Goal: Share content: Share content

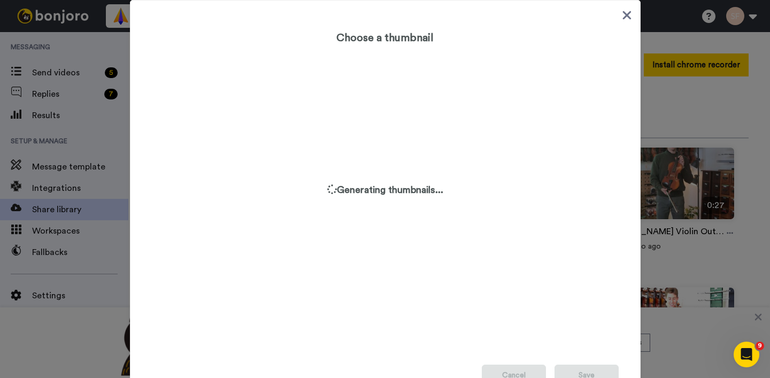
click at [626, 16] on icon at bounding box center [626, 15] width 9 height 9
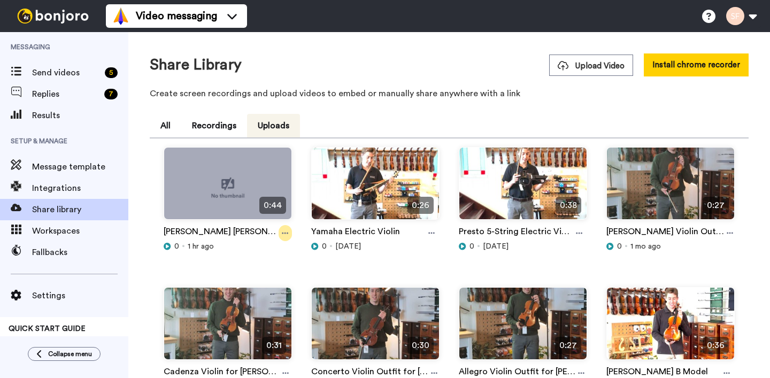
click at [282, 229] on icon at bounding box center [285, 232] width 6 height 7
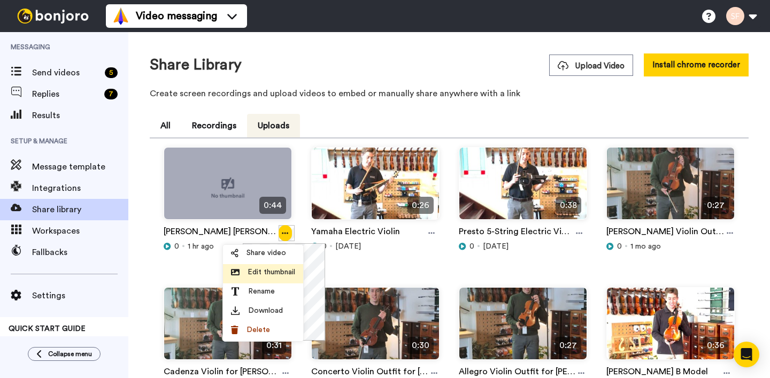
click at [278, 274] on span "Edit thumbnail" at bounding box center [271, 272] width 48 height 11
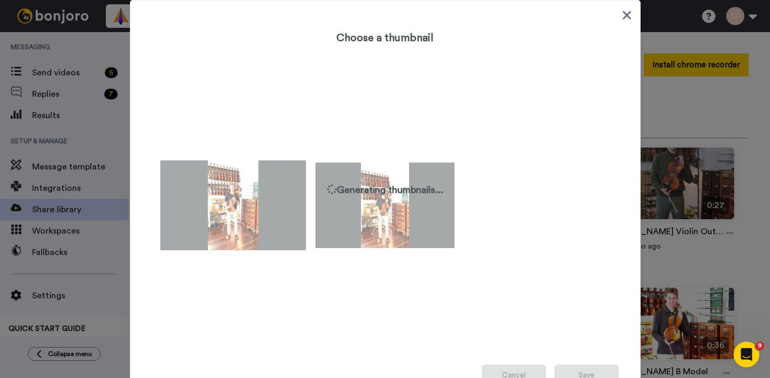
click at [247, 204] on img at bounding box center [233, 205] width 146 height 90
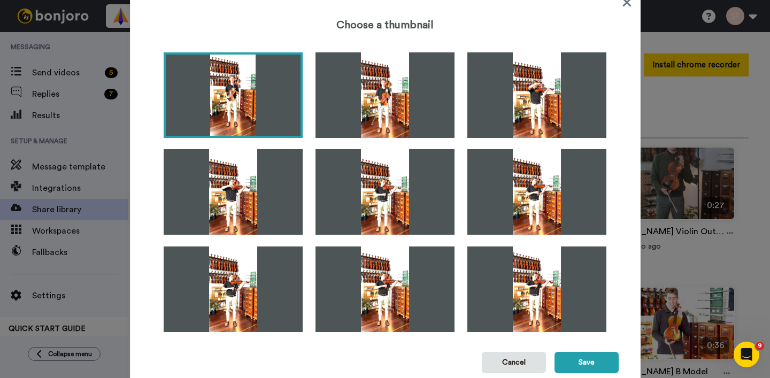
scroll to position [41, 0]
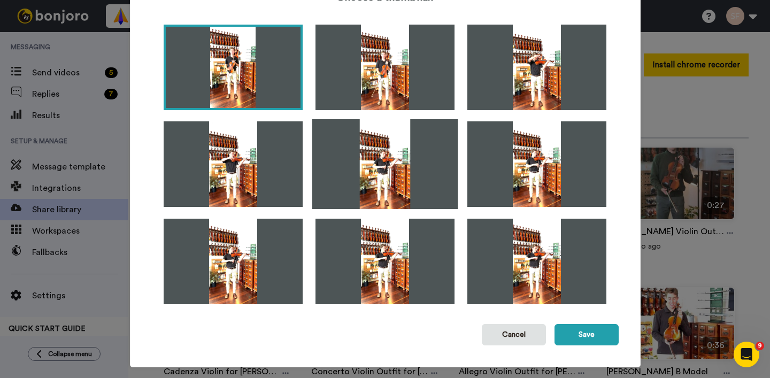
click at [428, 167] on img at bounding box center [385, 164] width 146 height 90
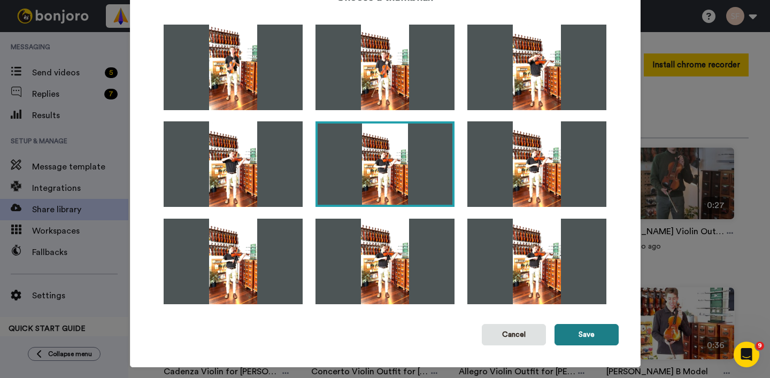
click at [571, 331] on button "Save" at bounding box center [586, 334] width 64 height 21
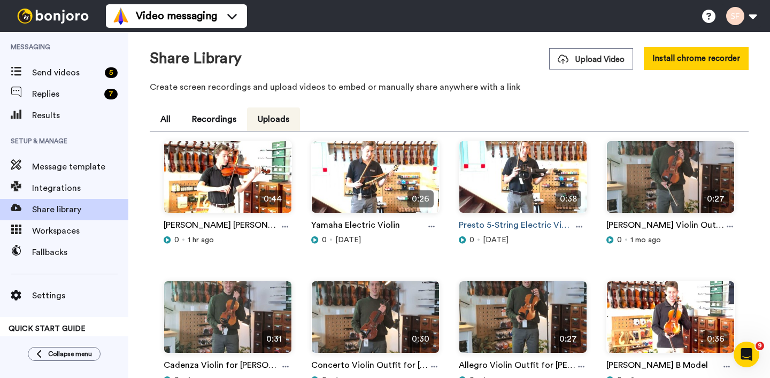
scroll to position [6, 0]
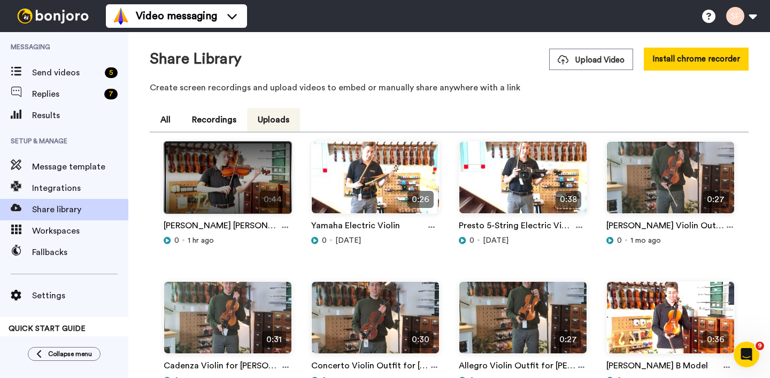
click at [222, 170] on img at bounding box center [227, 182] width 127 height 81
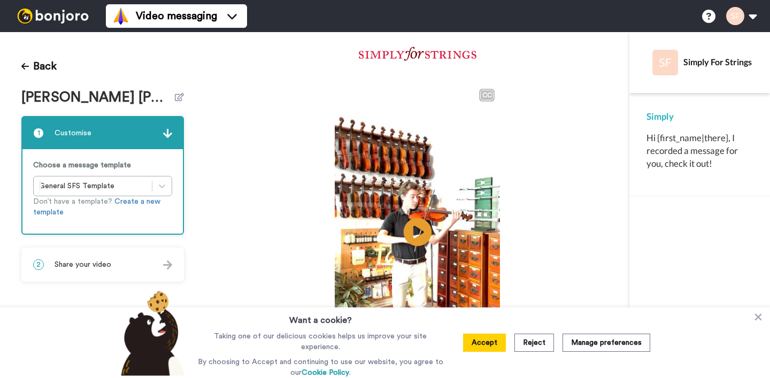
click at [424, 187] on video at bounding box center [418, 230] width 166 height 294
click at [416, 218] on icon at bounding box center [417, 232] width 28 height 28
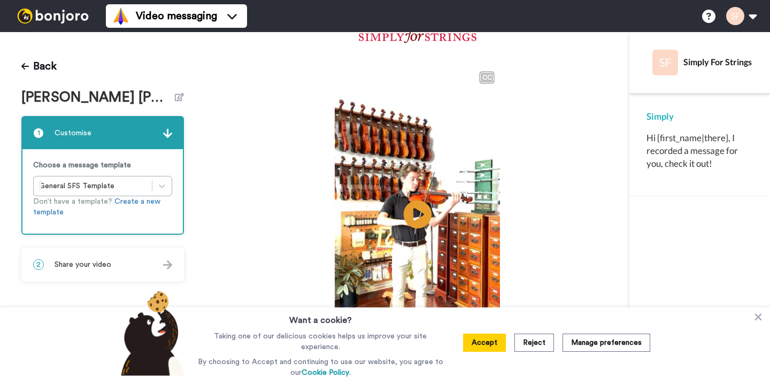
click at [424, 213] on icon at bounding box center [417, 214] width 28 height 28
click at [757, 320] on icon at bounding box center [758, 317] width 11 height 11
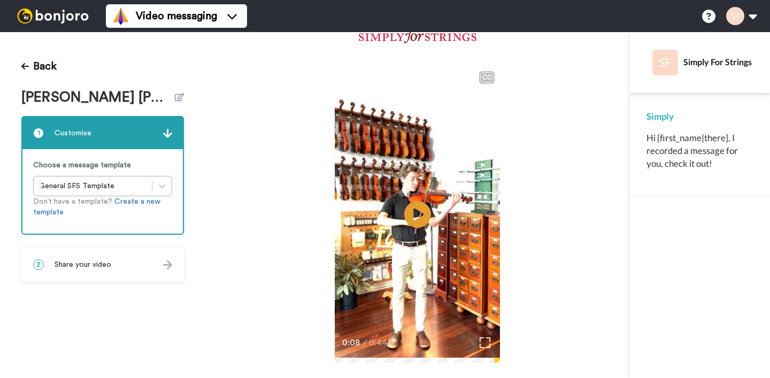
click at [399, 204] on video at bounding box center [418, 213] width 166 height 294
click at [428, 206] on icon at bounding box center [417, 214] width 28 height 28
click at [425, 209] on icon at bounding box center [417, 214] width 28 height 28
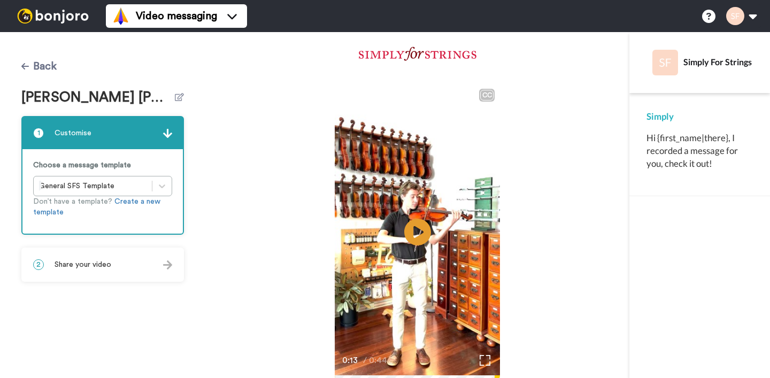
click at [45, 72] on button "Back" at bounding box center [38, 66] width 35 height 26
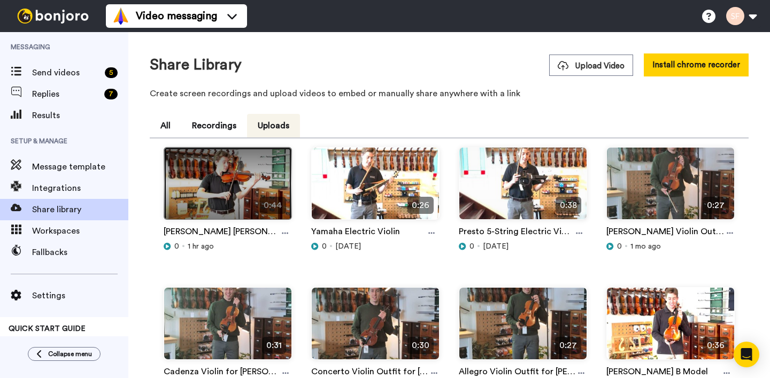
click at [216, 180] on img at bounding box center [227, 188] width 127 height 81
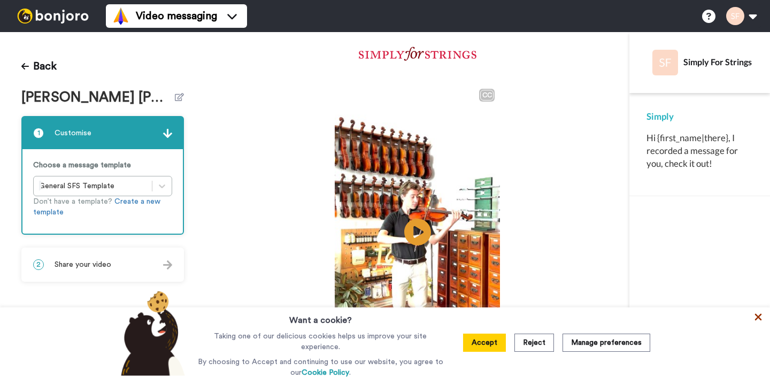
click at [757, 319] on icon at bounding box center [758, 317] width 7 height 7
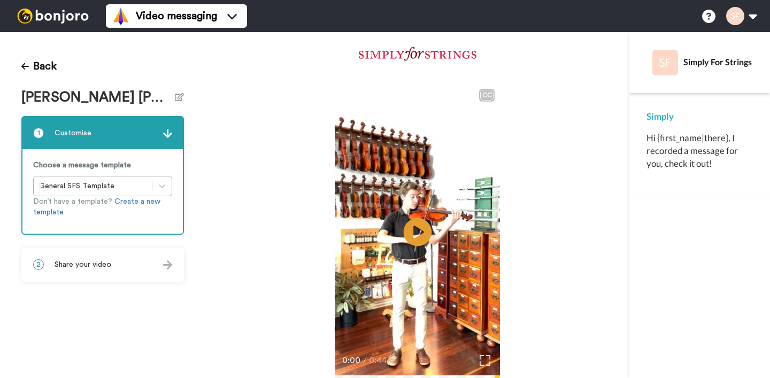
click at [417, 223] on icon at bounding box center [417, 232] width 28 height 28
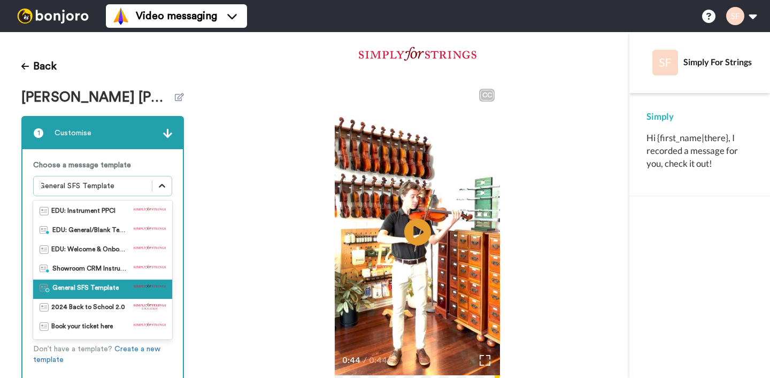
click at [159, 186] on icon at bounding box center [162, 186] width 11 height 11
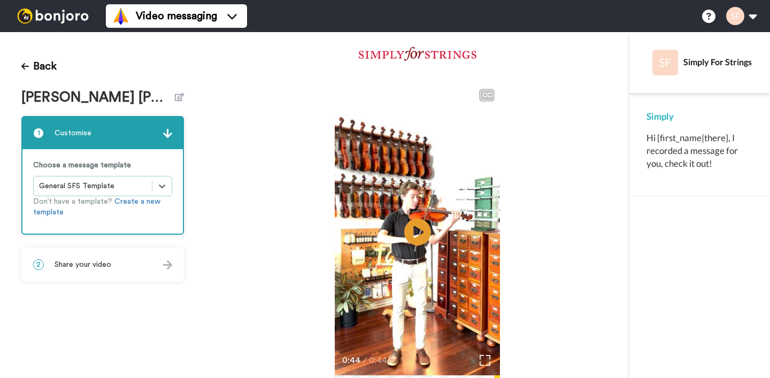
scroll to position [18, 0]
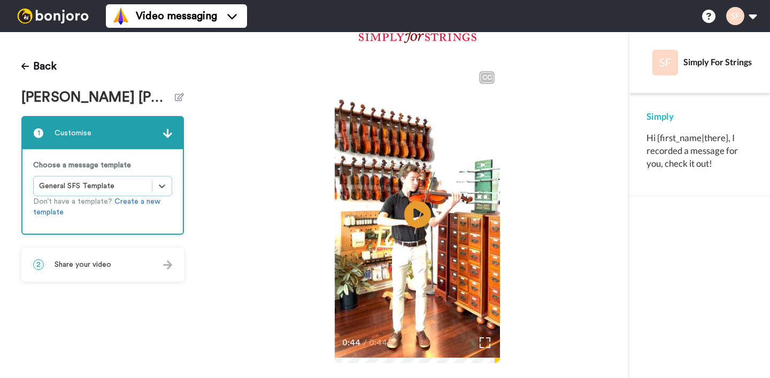
click at [152, 271] on div "2 Share your video" at bounding box center [102, 265] width 160 height 32
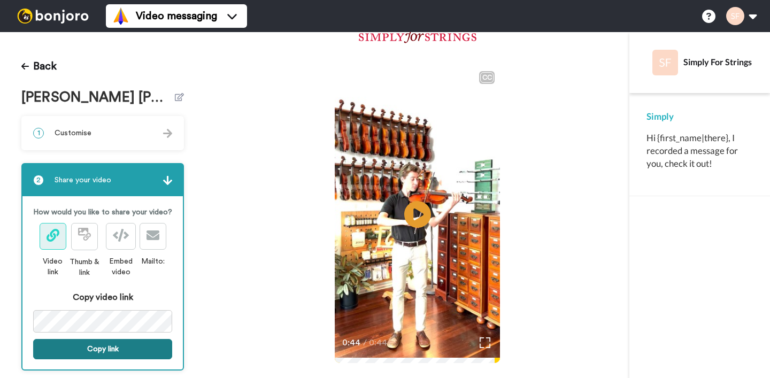
click at [146, 342] on button "Copy link" at bounding box center [102, 349] width 139 height 20
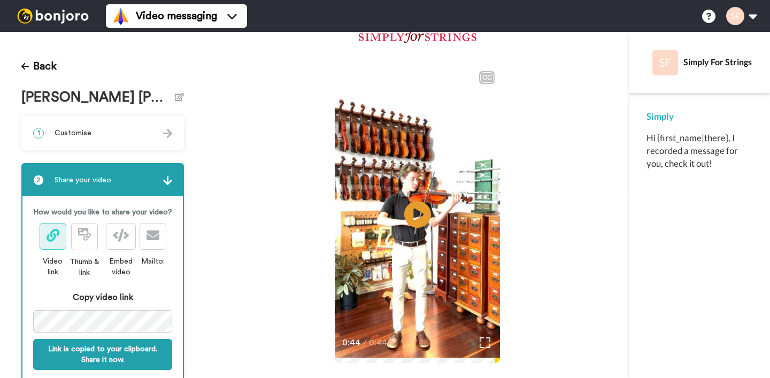
scroll to position [25, 0]
